Goal: Information Seeking & Learning: Learn about a topic

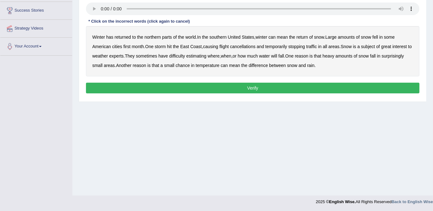
scroll to position [111, 0]
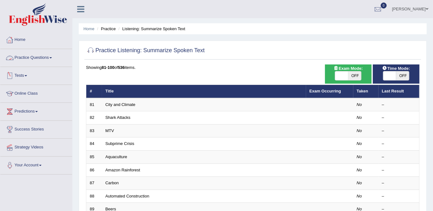
click at [44, 58] on link "Practice Questions" at bounding box center [36, 57] width 72 height 16
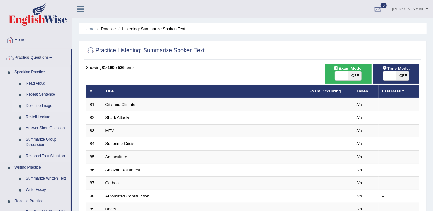
click at [35, 105] on link "Describe Image" at bounding box center [47, 105] width 48 height 11
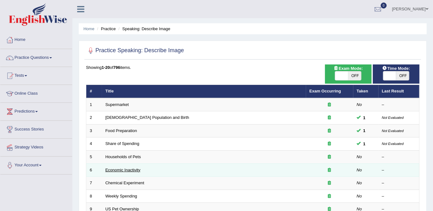
click at [132, 171] on link "Economic Inactivity" at bounding box center [122, 170] width 35 height 5
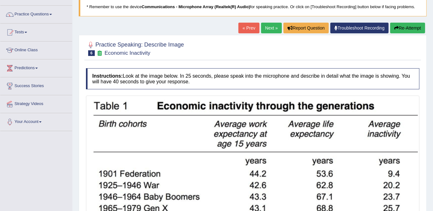
scroll to position [129, 0]
